Goal: Task Accomplishment & Management: Manage account settings

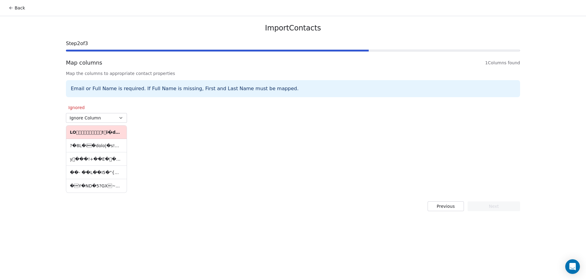
click at [15, 121] on div "Back Import Contacts Step 2 of 3 Map columns 1 Columns found Map the columns to…" at bounding box center [293, 140] width 586 height 280
click at [152, 136] on div "Ignored Ignore Column y ���!+��E���fMy�k�����K�5=|�t ��G)�s墙�U��tB��)��� …" at bounding box center [293, 147] width 454 height 93
click at [155, 122] on div "Ignored Ignore Column y ���!+��E���fMy�k�����K�5=|�t ��G)�s墙�U��tB��)��� …" at bounding box center [293, 147] width 454 height 93
click at [23, 5] on button "Back" at bounding box center [17, 7] width 24 height 11
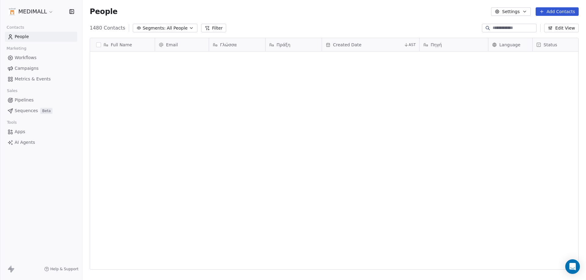
scroll to position [242, 499]
click at [361, 28] on div "1480 Contacts Segments: All People Filter Edit View" at bounding box center [333, 28] width 503 height 10
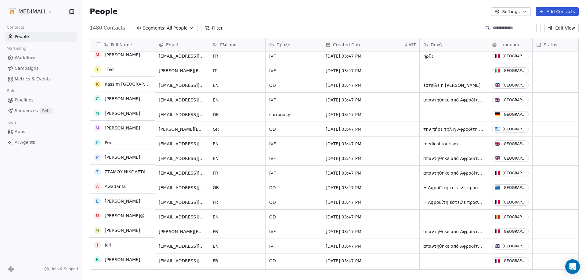
scroll to position [2928, 0]
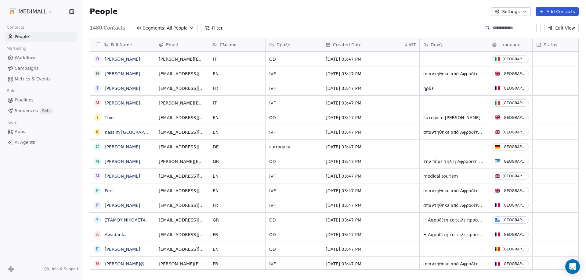
click at [552, 11] on button "Add Contacts" at bounding box center [556, 11] width 43 height 9
click at [540, 36] on span "Import from CSV" at bounding box center [556, 34] width 35 height 6
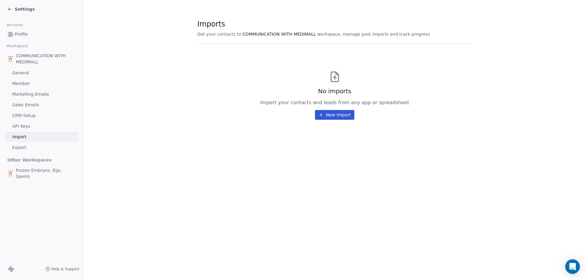
click at [321, 110] on button "New Import" at bounding box center [334, 115] width 39 height 10
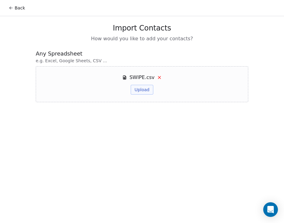
click at [149, 87] on button "Upload" at bounding box center [142, 90] width 22 height 10
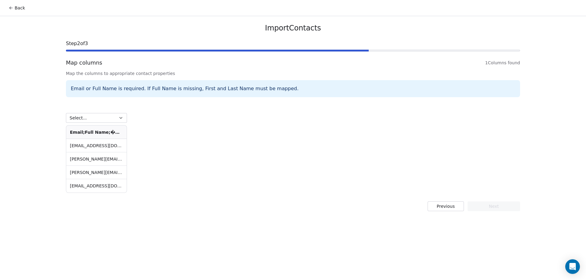
click at [115, 132] on th "Email;Full Name;����" at bounding box center [96, 132] width 60 height 13
click at [87, 132] on th "Email;Full Name;����" at bounding box center [96, 132] width 60 height 13
click at [117, 116] on button "Select..." at bounding box center [96, 118] width 61 height 10
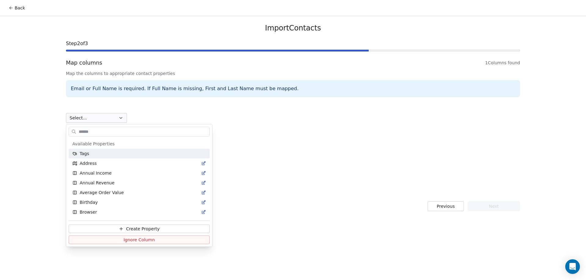
click at [117, 116] on html "Back Import Contacts Step 2 of 3 Map columns 1 Columns found Map the columns to…" at bounding box center [293, 140] width 586 height 280
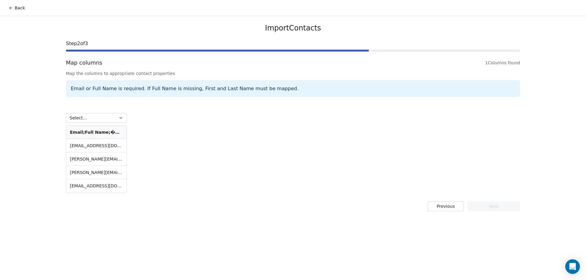
click at [120, 112] on div "Select... Email;Full Name;���� [PERSON_NAME][EMAIL_ADDRESS][DOMAIN_NAME];Ildik?…" at bounding box center [96, 147] width 61 height 91
click at [124, 117] on button "Select..." at bounding box center [96, 118] width 61 height 10
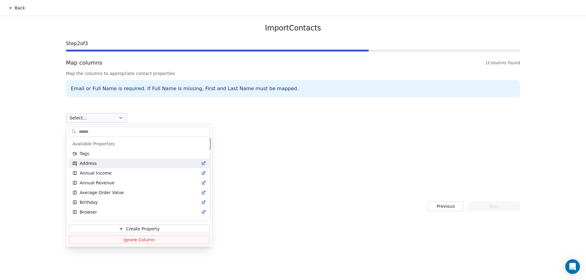
click at [185, 100] on html "Back Import Contacts Step 2 of 3 Map columns 1 Columns found Map the columns to…" at bounding box center [293, 140] width 586 height 280
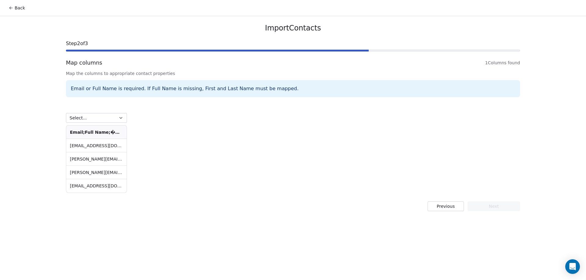
click at [185, 135] on div "Select... Email;Full Name;���� [PERSON_NAME][EMAIL_ADDRESS][DOMAIN_NAME];Ildik?…" at bounding box center [293, 147] width 454 height 93
click at [110, 135] on th "Email;Full Name;����" at bounding box center [96, 132] width 60 height 13
click at [111, 127] on th "Email;Full Name;����" at bounding box center [96, 132] width 60 height 13
click at [100, 142] on td "[EMAIL_ADDRESS][DOMAIN_NAME];Ildik? [PERSON_NAME];New FRENCH QUESTIONNAIRE" at bounding box center [96, 145] width 60 height 13
click at [100, 153] on td "[PERSON_NAME][EMAIL_ADDRESS][DOMAIN_NAME];[PERSON_NAME];contact it" at bounding box center [96, 159] width 60 height 13
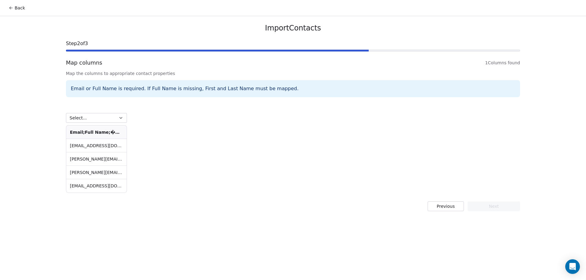
click at [94, 128] on th "Email;Full Name;����" at bounding box center [96, 132] width 60 height 13
click at [94, 116] on button "Select..." at bounding box center [96, 118] width 61 height 10
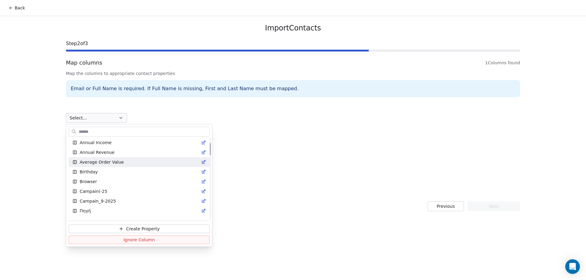
scroll to position [61, 0]
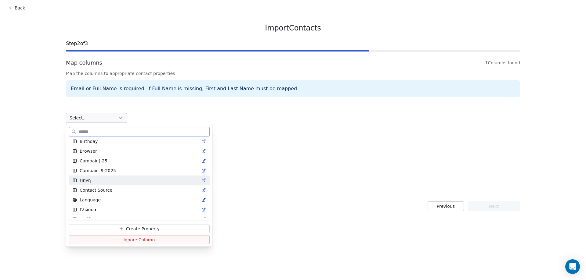
click at [104, 184] on div "Πηγή" at bounding box center [139, 181] width 141 height 10
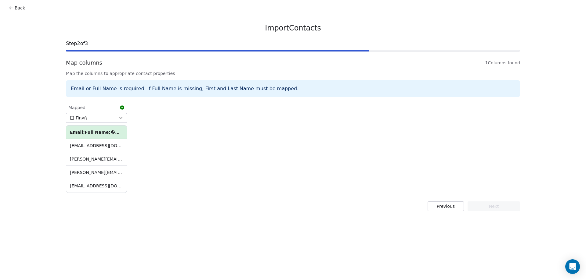
click at [114, 118] on button "Πηγή" at bounding box center [96, 118] width 61 height 10
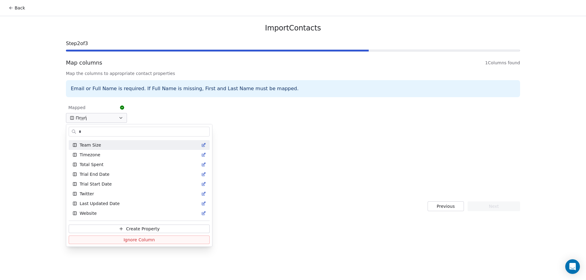
scroll to position [0, 0]
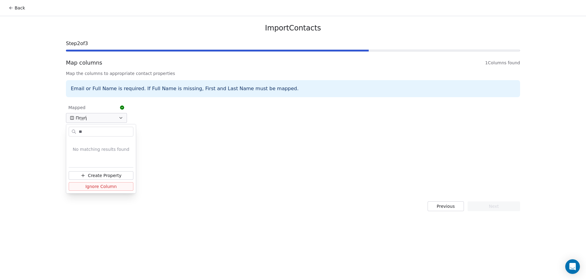
type input "*"
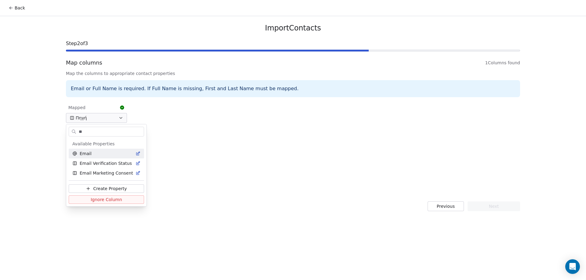
type input "**"
click at [120, 152] on div "Email" at bounding box center [106, 154] width 68 height 6
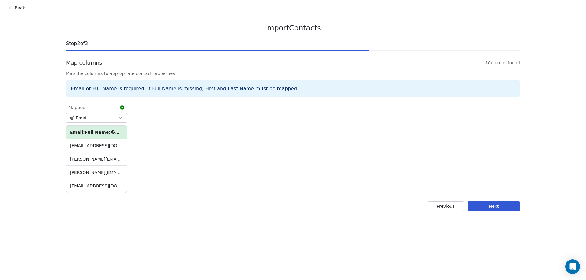
click at [173, 141] on div "Mapped Email Email;Full Name;���� [PERSON_NAME][EMAIL_ADDRESS][DOMAIN_NAME];Ild…" at bounding box center [293, 147] width 454 height 93
click at [502, 208] on button "Next" at bounding box center [493, 207] width 52 height 10
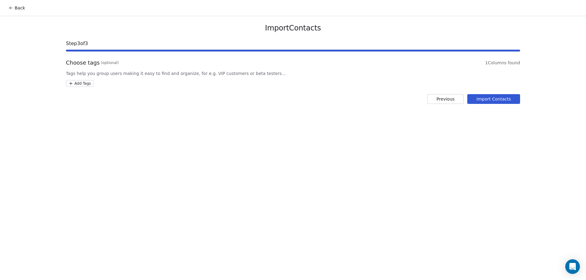
click at [73, 83] on html "Back Import Contacts Step 3 of 3 Choose tags (optional) 1 Columns found Tags he…" at bounding box center [293, 140] width 586 height 280
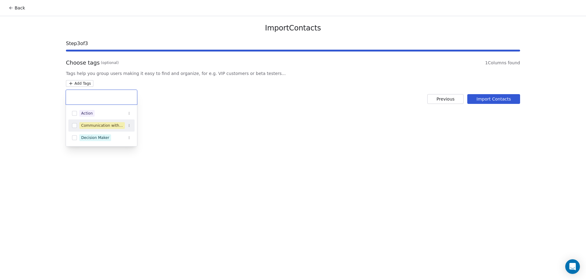
click at [183, 123] on html "Back Import Contacts Step 3 of 3 Choose tags (optional) 1 Columns found Tags he…" at bounding box center [293, 140] width 586 height 280
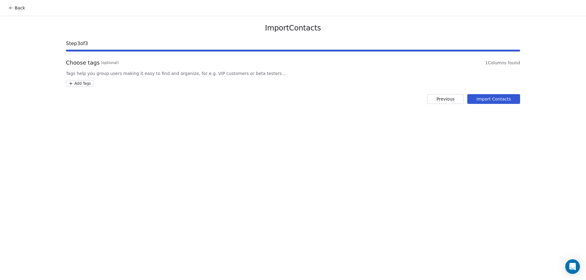
click at [79, 82] on html "Back Import Contacts Step 3 of 3 Choose tags (optional) 1 Columns found Tags he…" at bounding box center [293, 140] width 586 height 280
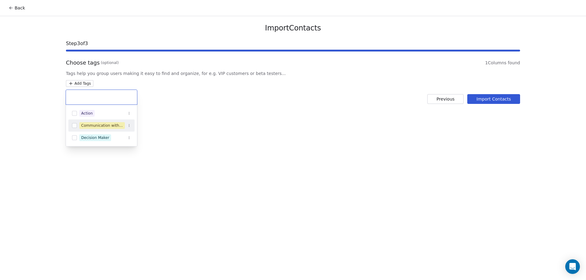
click at [103, 123] on div "Communication with MEDIMALL" at bounding box center [102, 125] width 42 height 5
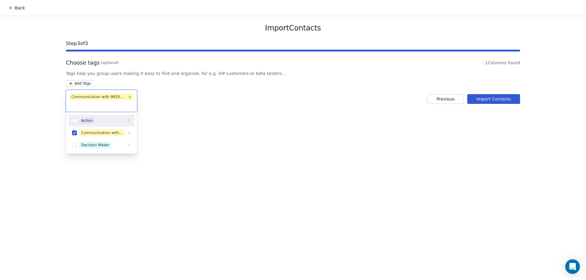
click at [349, 158] on html "Back Import Contacts Step 3 of 3 Choose tags (optional) 1 Columns found Tags he…" at bounding box center [293, 140] width 586 height 280
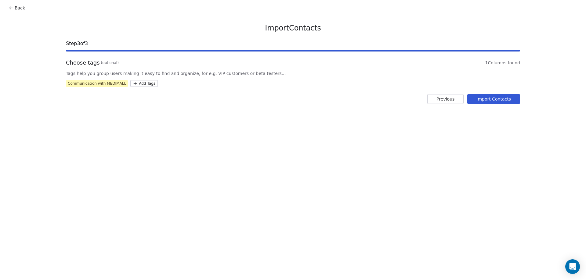
click at [518, 102] on button "Import Contacts" at bounding box center [493, 99] width 53 height 10
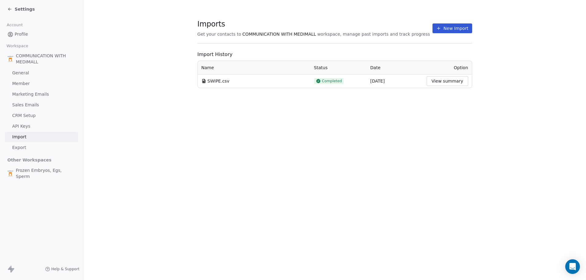
click at [447, 84] on button "View summary" at bounding box center [446, 81] width 41 height 10
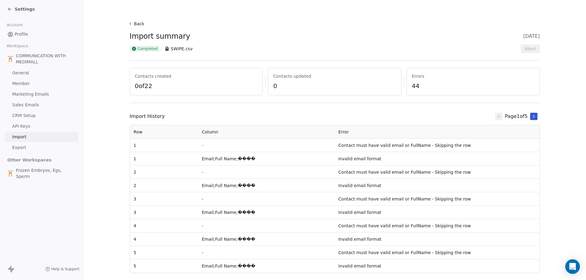
click at [530, 114] on button at bounding box center [533, 116] width 7 height 7
click at [531, 114] on icon at bounding box center [533, 116] width 5 height 5
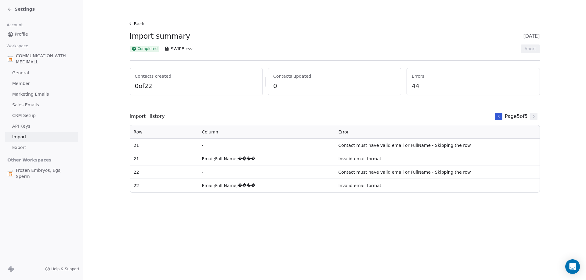
click at [498, 118] on icon at bounding box center [498, 116] width 1 height 2
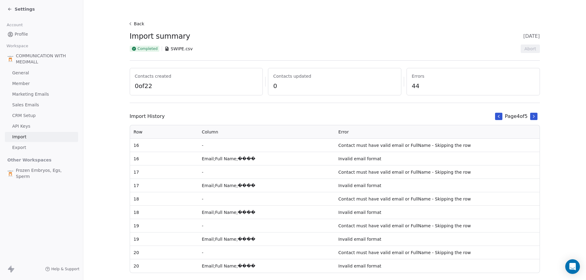
click at [497, 118] on button at bounding box center [498, 116] width 7 height 7
click at [127, 13] on section "Back Import summary [DATE] Completed SWIPE.csv Abort Contacts created 0 of 22 C…" at bounding box center [334, 146] width 439 height 293
click at [127, 14] on section "Back Import summary [DATE] Completed SWIPE.csv Abort Contacts created 0 of 22 C…" at bounding box center [334, 146] width 439 height 293
click at [134, 27] on button "Back" at bounding box center [137, 23] width 20 height 11
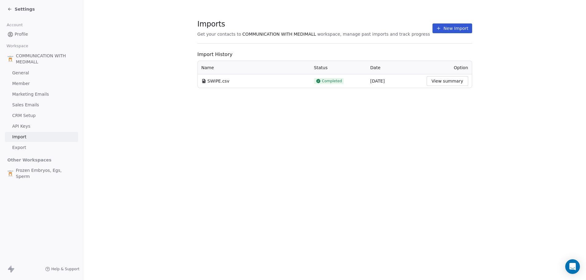
click at [31, 45] on div "Workspace" at bounding box center [41, 46] width 73 height 9
click at [22, 57] on span "COMMUNICATION WITH MEDIMALL" at bounding box center [46, 59] width 60 height 12
click at [22, 36] on span "Profile" at bounding box center [21, 34] width 13 height 6
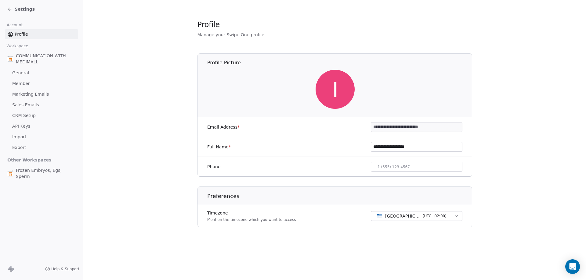
click at [22, 8] on span "Settings" at bounding box center [25, 9] width 20 height 6
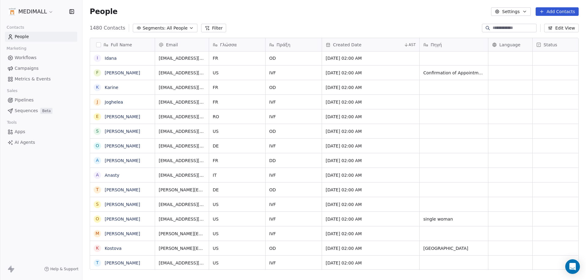
click at [562, 10] on button "Add Contacts" at bounding box center [556, 11] width 43 height 9
click at [535, 35] on icon "Suggestions" at bounding box center [534, 34] width 5 height 5
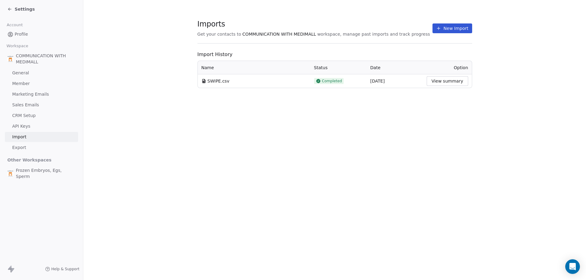
click at [215, 82] on span "SWIPE.csv" at bounding box center [218, 81] width 22 height 6
drag, startPoint x: 304, startPoint y: 82, endPoint x: 319, endPoint y: 81, distance: 15.6
click at [304, 82] on div "SWIPE.csv" at bounding box center [253, 81] width 105 height 6
click at [389, 79] on div "[DATE]" at bounding box center [394, 81] width 49 height 6
click at [461, 68] on span "Option" at bounding box center [461, 67] width 14 height 5
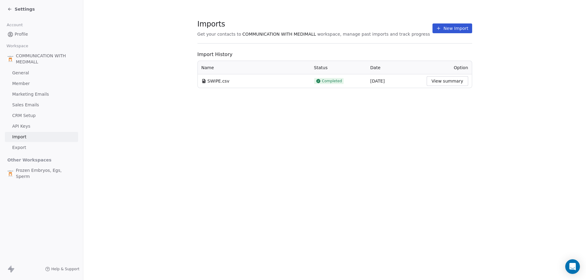
click at [379, 67] on span "Date" at bounding box center [375, 67] width 10 height 5
drag, startPoint x: 330, startPoint y: 67, endPoint x: 316, endPoint y: 67, distance: 14.3
click at [320, 67] on th "Status" at bounding box center [338, 67] width 56 height 13
click at [213, 63] on th "Name" at bounding box center [254, 67] width 113 height 13
click at [21, 148] on span "Export" at bounding box center [19, 148] width 14 height 6
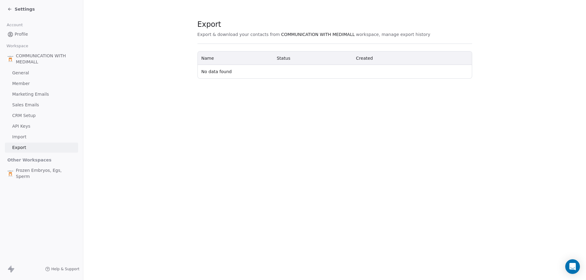
click at [31, 133] on link "Import" at bounding box center [41, 137] width 73 height 10
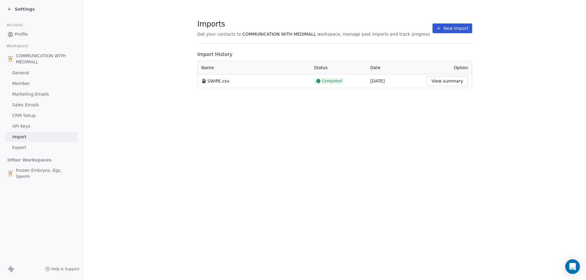
click at [32, 122] on link "API Keys" at bounding box center [41, 126] width 73 height 10
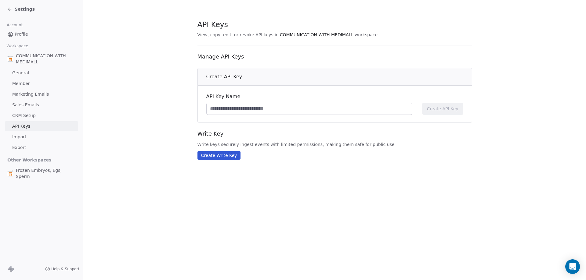
click at [32, 116] on span "CRM Setup" at bounding box center [23, 116] width 23 height 6
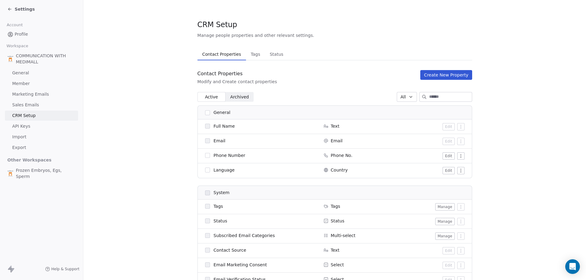
click at [37, 104] on link "Sales Emails" at bounding box center [41, 105] width 73 height 10
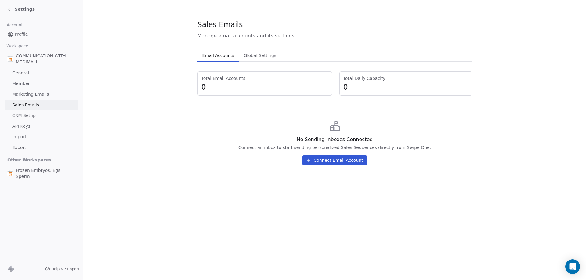
click at [49, 95] on link "Marketing Emails" at bounding box center [41, 94] width 73 height 10
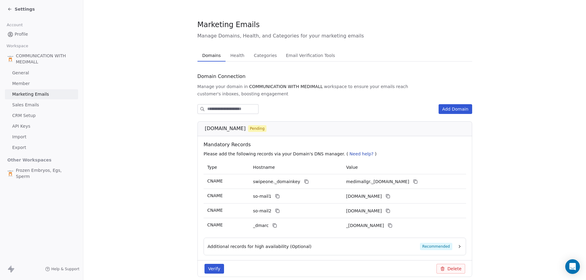
click at [55, 84] on link "Member" at bounding box center [41, 84] width 73 height 10
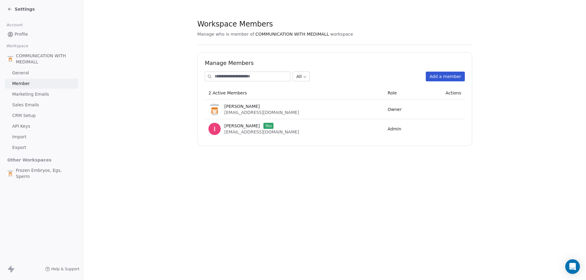
click at [36, 38] on link "Profile" at bounding box center [41, 34] width 73 height 10
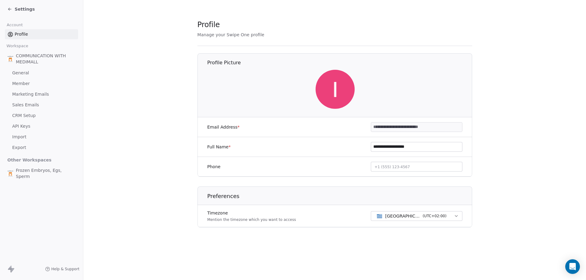
click at [32, 37] on link "Profile" at bounding box center [41, 34] width 73 height 10
click at [40, 52] on div "COMMUNICATION WITH MEDIMALL" at bounding box center [41, 58] width 73 height 17
drag, startPoint x: 46, startPoint y: 60, endPoint x: 30, endPoint y: 53, distance: 17.2
click at [44, 59] on span "COMMUNICATION WITH MEDIMALL" at bounding box center [46, 59] width 60 height 12
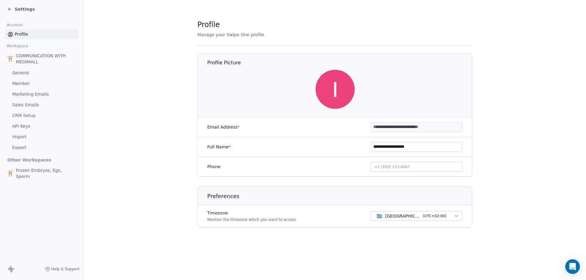
click at [29, 52] on div "COMMUNICATION WITH MEDIMALL" at bounding box center [41, 58] width 73 height 17
click at [27, 56] on span "COMMUNICATION WITH MEDIMALL" at bounding box center [46, 59] width 60 height 12
click at [26, 54] on span "COMMUNICATION WITH MEDIMALL" at bounding box center [46, 59] width 60 height 12
click at [11, 7] on icon at bounding box center [9, 9] width 5 height 5
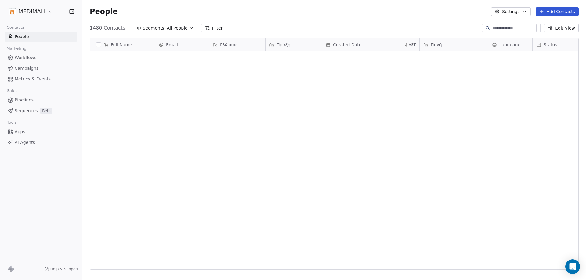
scroll to position [242, 499]
click at [48, 42] on div "Contacts People Marketing Workflows Campaigns Metrics & Events Sales Pipelines …" at bounding box center [41, 85] width 82 height 124
click at [48, 41] on link "People" at bounding box center [41, 37] width 72 height 10
